Goal: Task Accomplishment & Management: Use online tool/utility

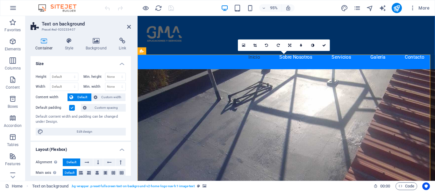
click at [182, 72] on figure at bounding box center [293, 144] width 313 height 144
click at [176, 72] on figure at bounding box center [293, 144] width 313 height 144
click at [69, 47] on h4 "Style" at bounding box center [70, 44] width 21 height 13
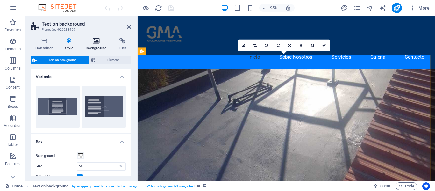
click at [112, 41] on h4 "Background" at bounding box center [97, 44] width 33 height 13
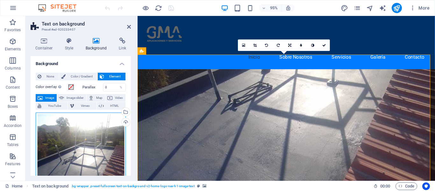
click at [79, 155] on div "Drag files here, click to choose files or select files from Files or our free s…" at bounding box center [81, 171] width 90 height 119
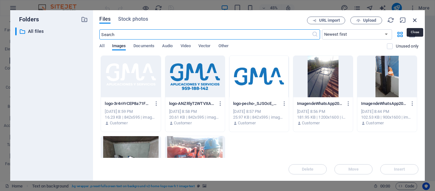
click at [417, 18] on icon "button" at bounding box center [414, 20] width 7 height 7
